Goal: Transaction & Acquisition: Purchase product/service

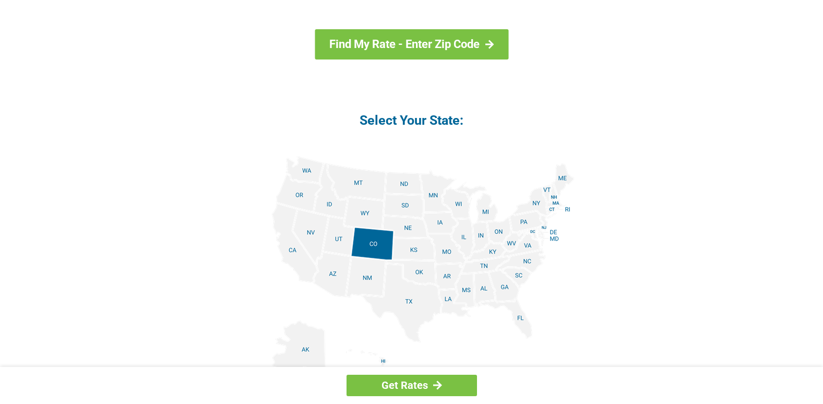
scroll to position [1170, 0]
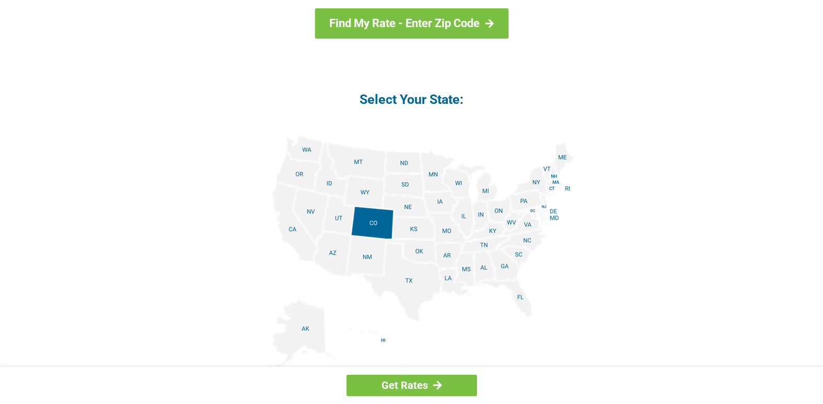
click at [521, 294] on img at bounding box center [412, 253] width 326 height 236
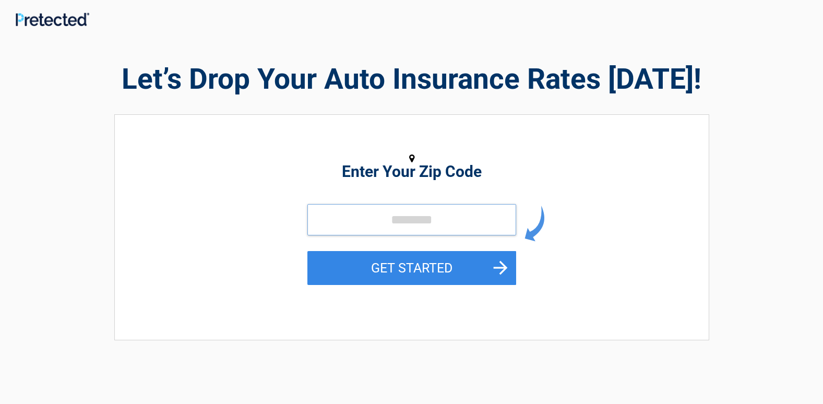
click at [365, 227] on input "tel" at bounding box center [412, 219] width 209 height 31
type input "*****"
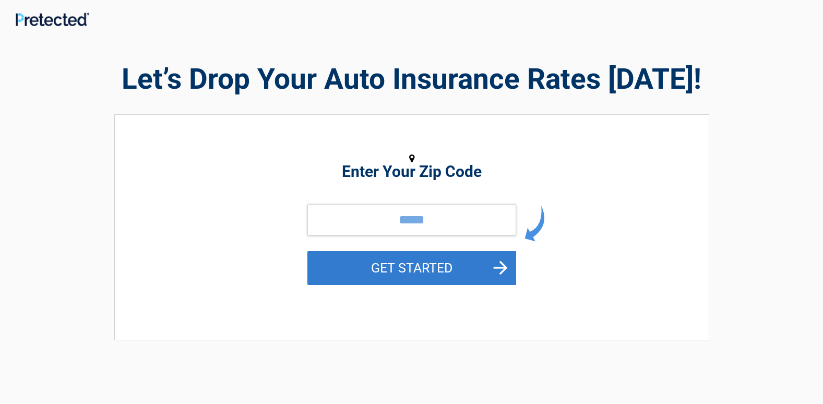
click at [384, 268] on button "GET STARTED" at bounding box center [412, 268] width 209 height 34
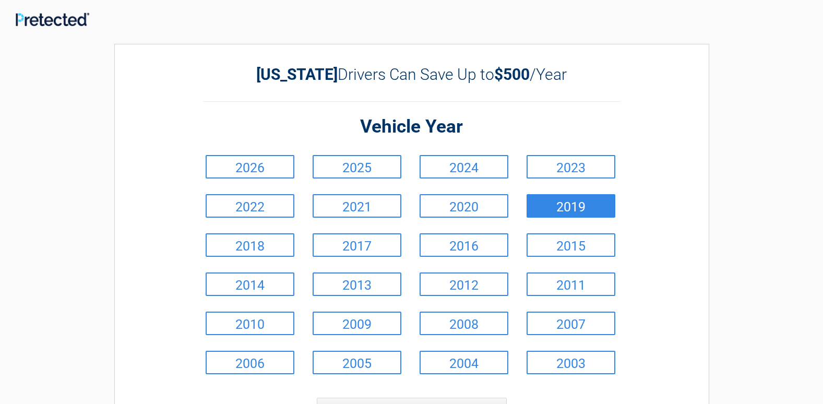
click at [577, 208] on link "2019" at bounding box center [571, 205] width 89 height 23
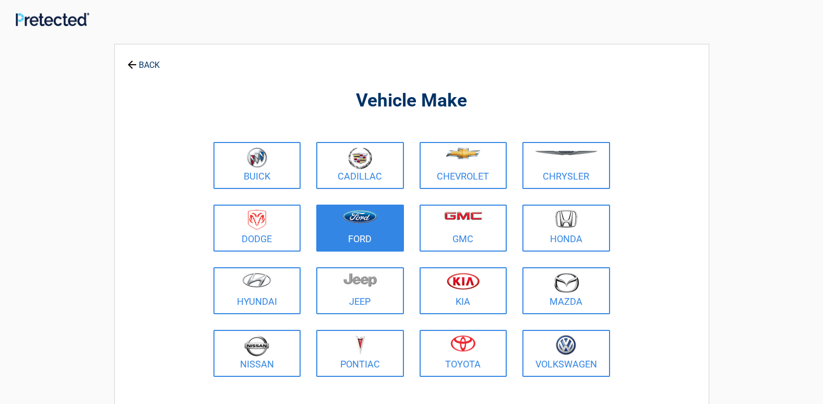
click at [357, 228] on figure at bounding box center [360, 221] width 75 height 23
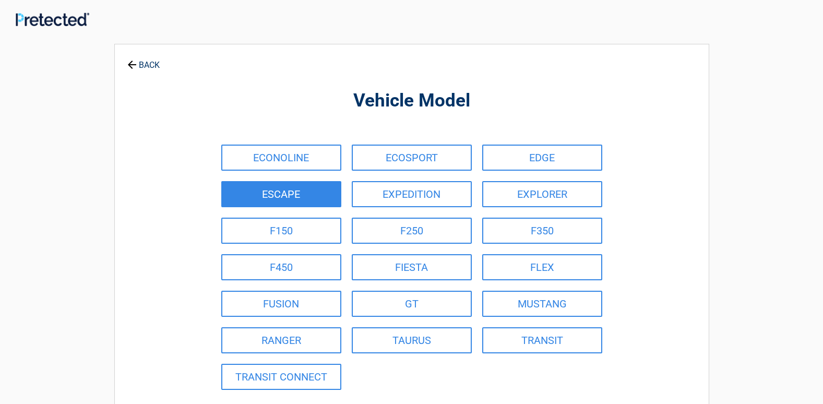
click at [314, 198] on link "ESCAPE" at bounding box center [281, 194] width 120 height 26
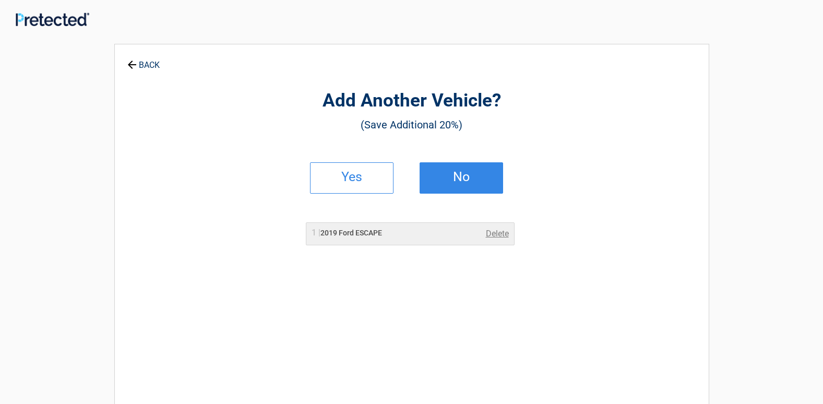
click at [451, 178] on h2 "No" at bounding box center [462, 176] width 62 height 7
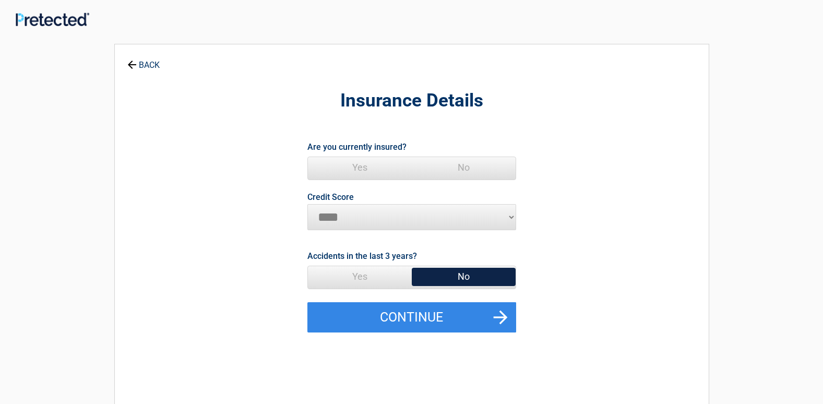
click at [365, 167] on span "Yes" at bounding box center [360, 167] width 104 height 21
